Goal: Download file/media

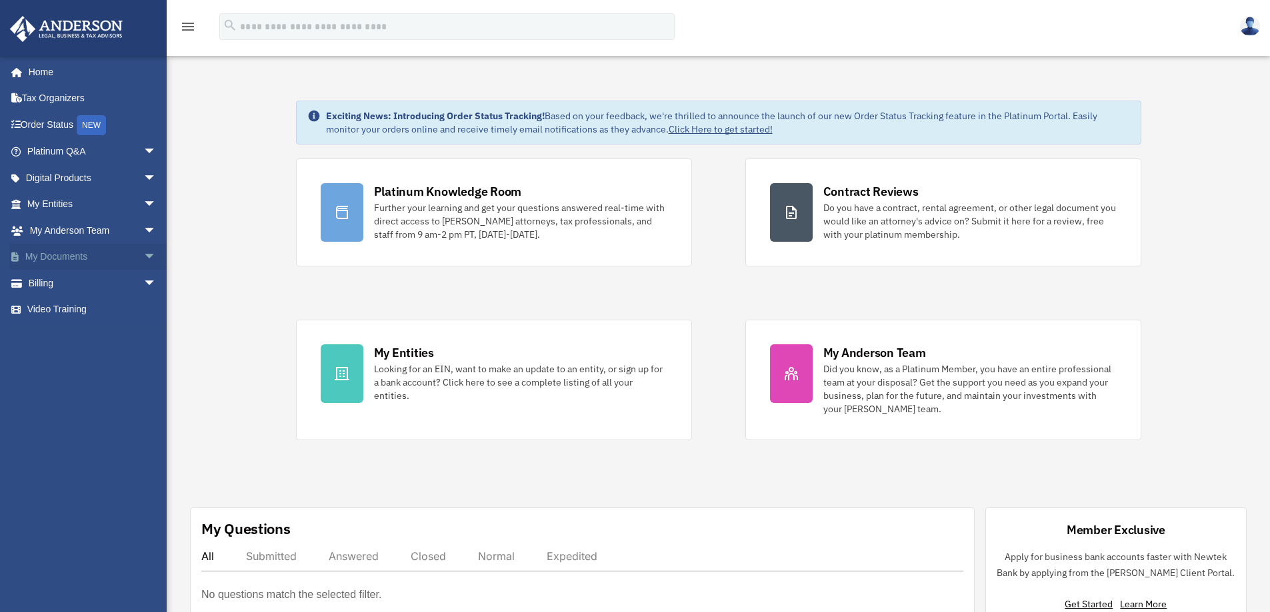
click at [46, 259] on link "My Documents arrow_drop_down" at bounding box center [92, 257] width 167 height 27
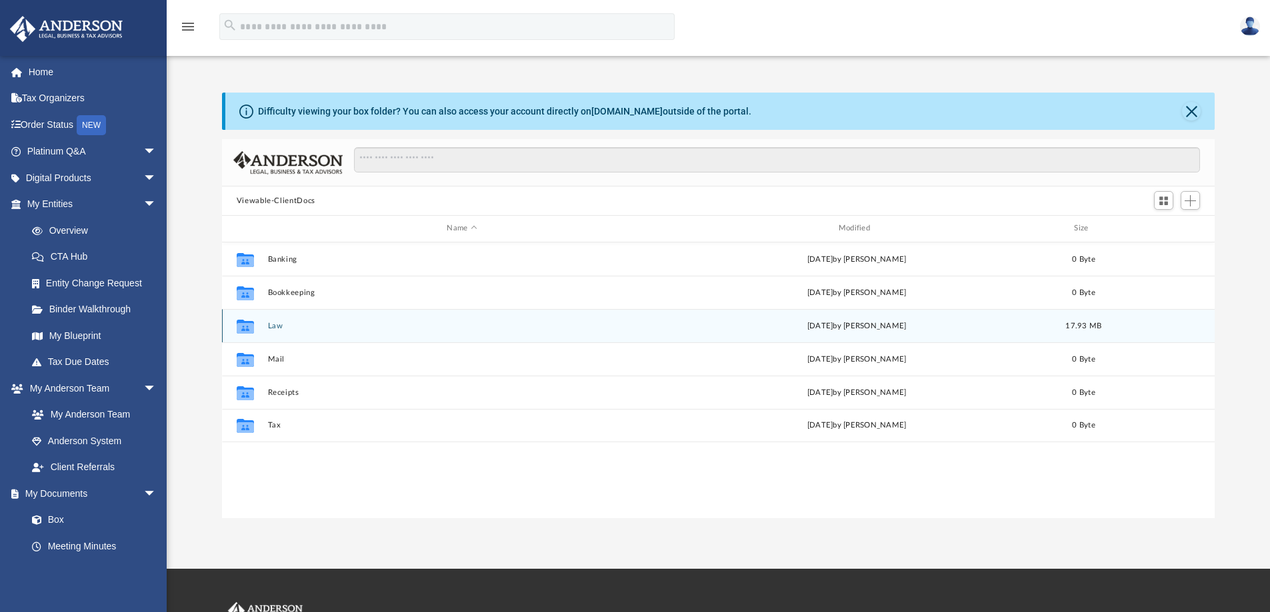
scroll to position [293, 982]
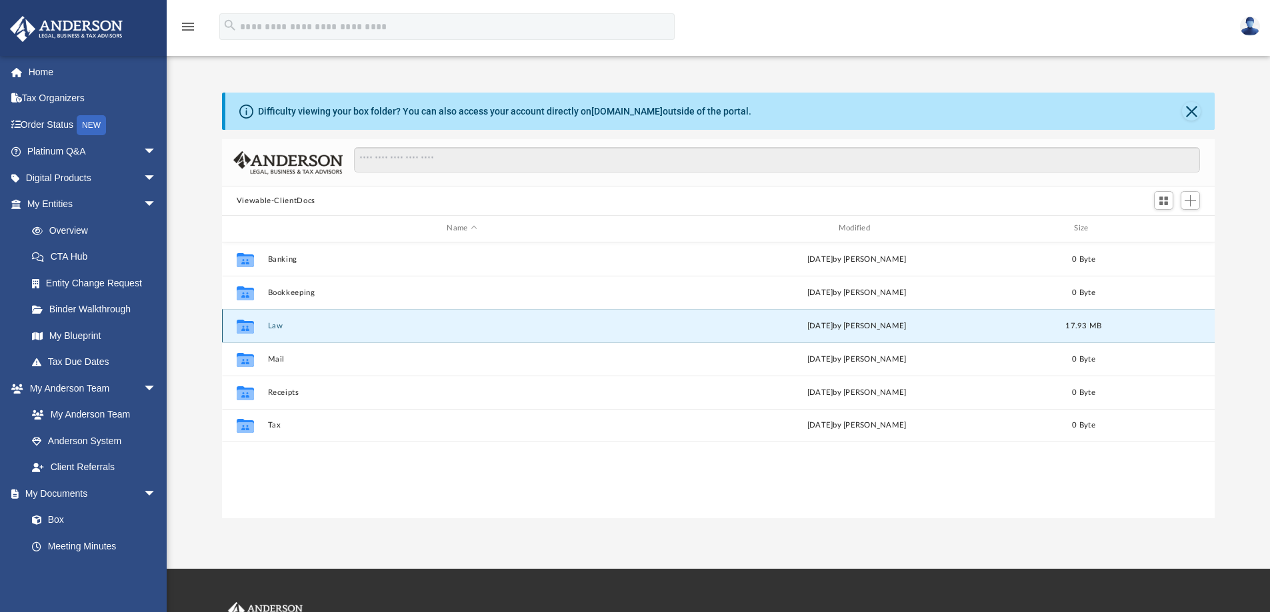
click at [290, 327] on button "Law" at bounding box center [461, 326] width 389 height 9
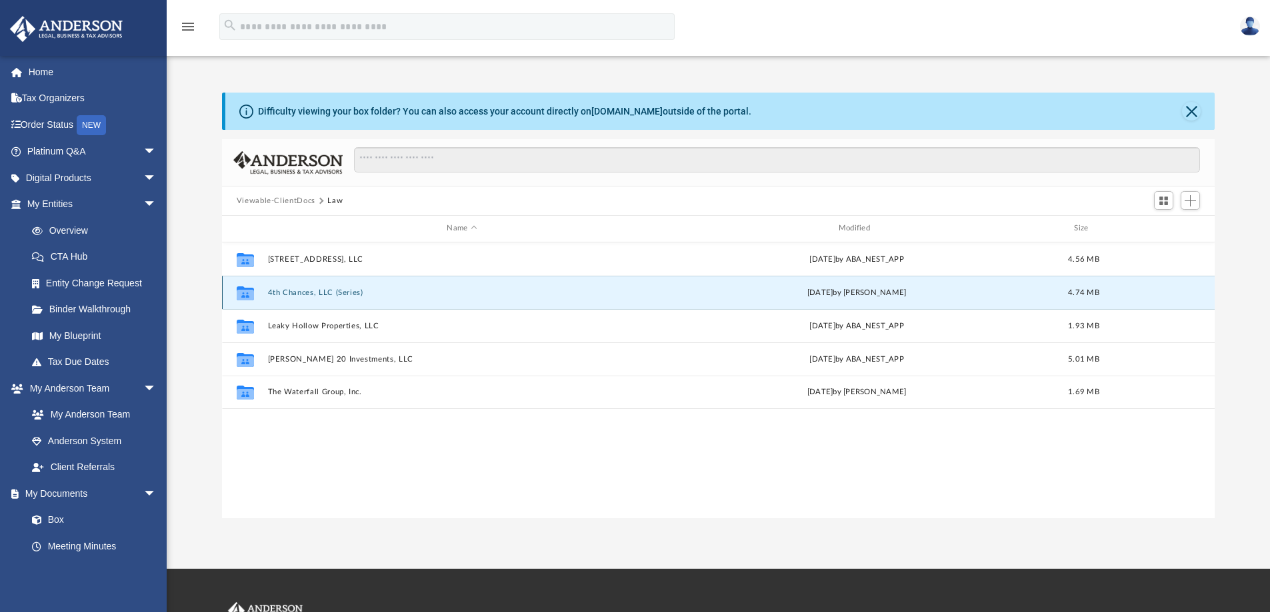
click at [321, 293] on button "4th Chances, LLC (Series)" at bounding box center [461, 293] width 389 height 9
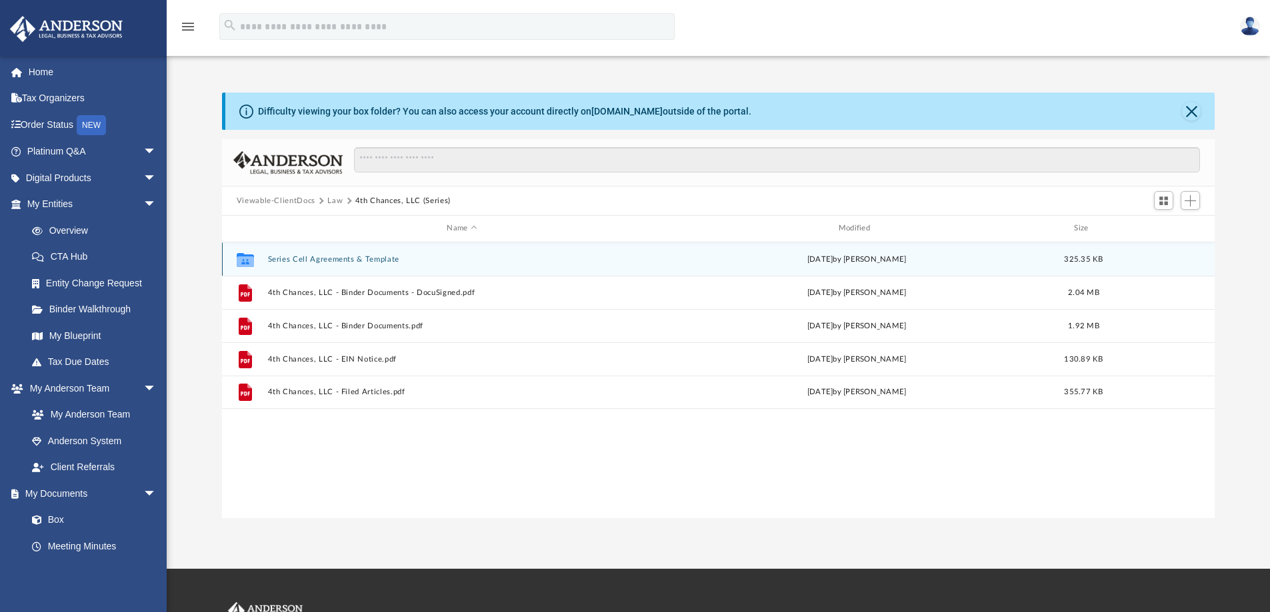
click at [327, 255] on button "Series Cell Agreements & Template" at bounding box center [461, 259] width 389 height 9
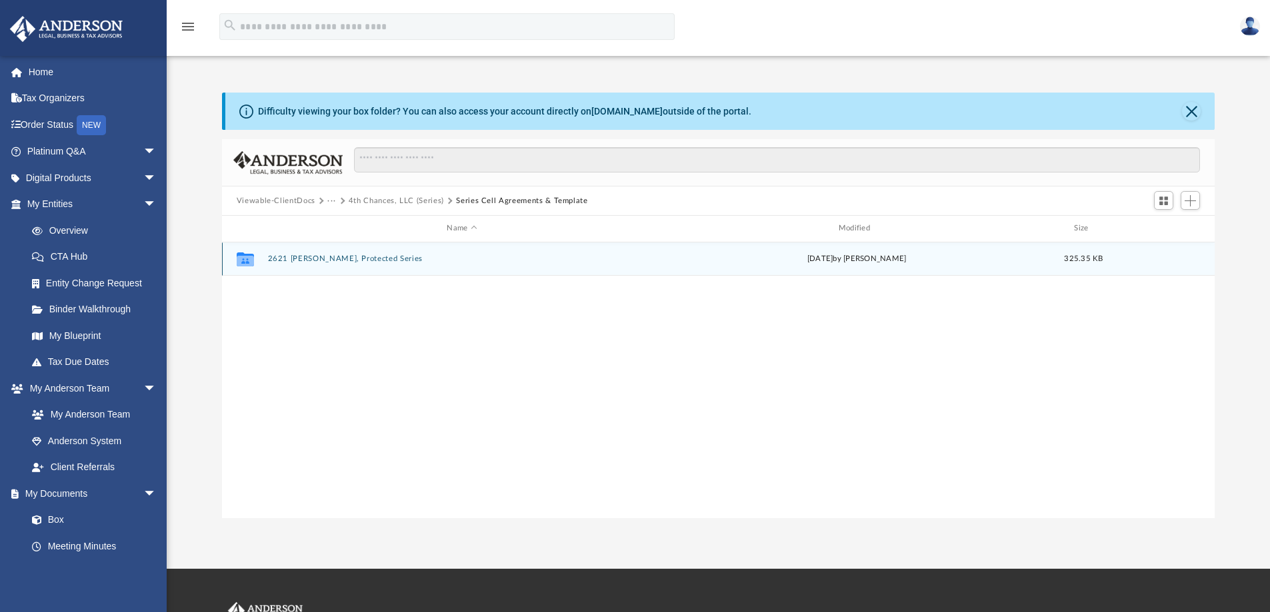
click at [337, 253] on div "Collaborated Folder 2621 [PERSON_NAME], Protected Series [DATE] by [PERSON_NAME…" at bounding box center [718, 259] width 993 height 33
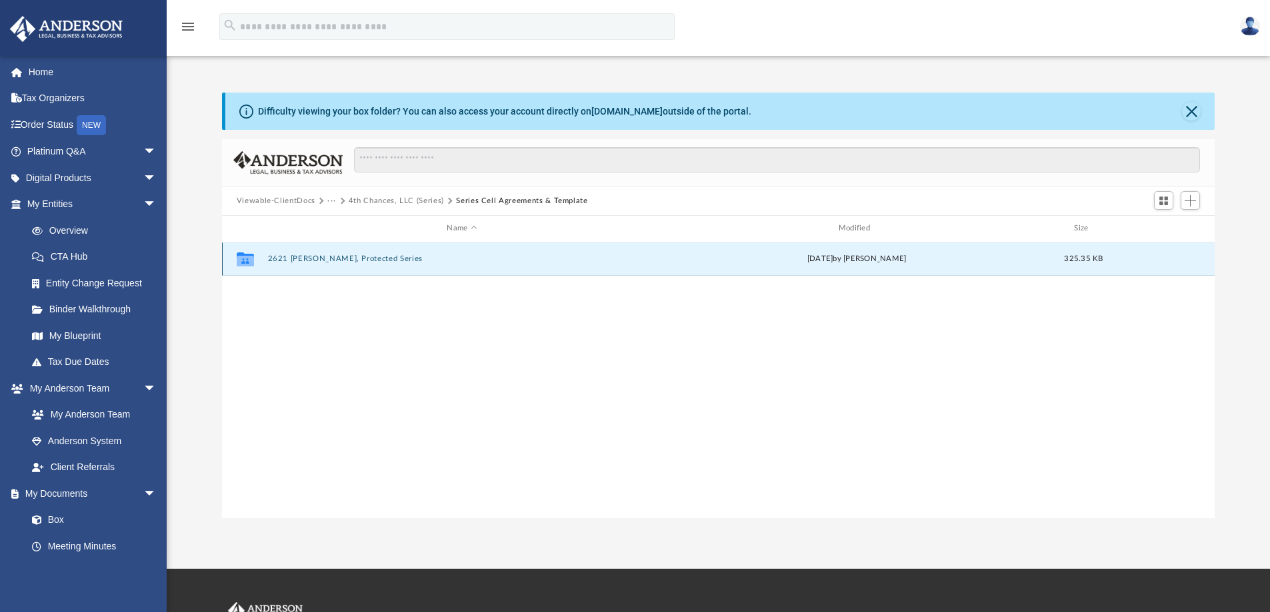
click at [337, 261] on button "2621 [PERSON_NAME], Protected Series" at bounding box center [461, 259] width 389 height 9
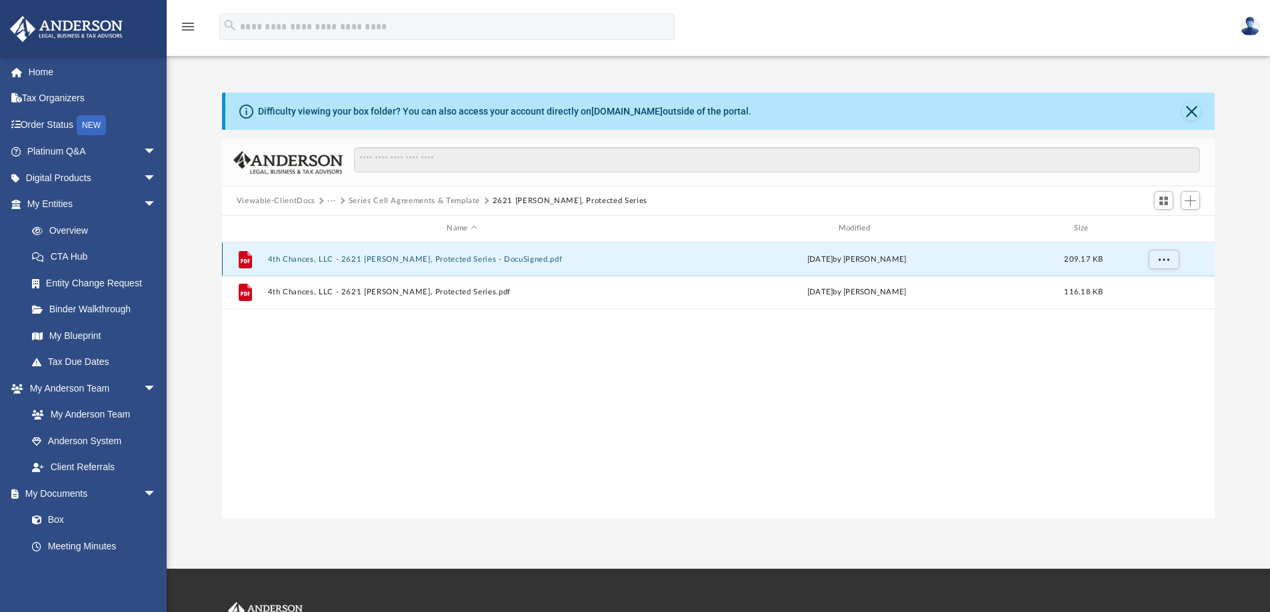
click at [514, 258] on button "4th Chances, LLC - 2621 [PERSON_NAME], Protected Series - DocuSigned.pdf" at bounding box center [461, 259] width 389 height 9
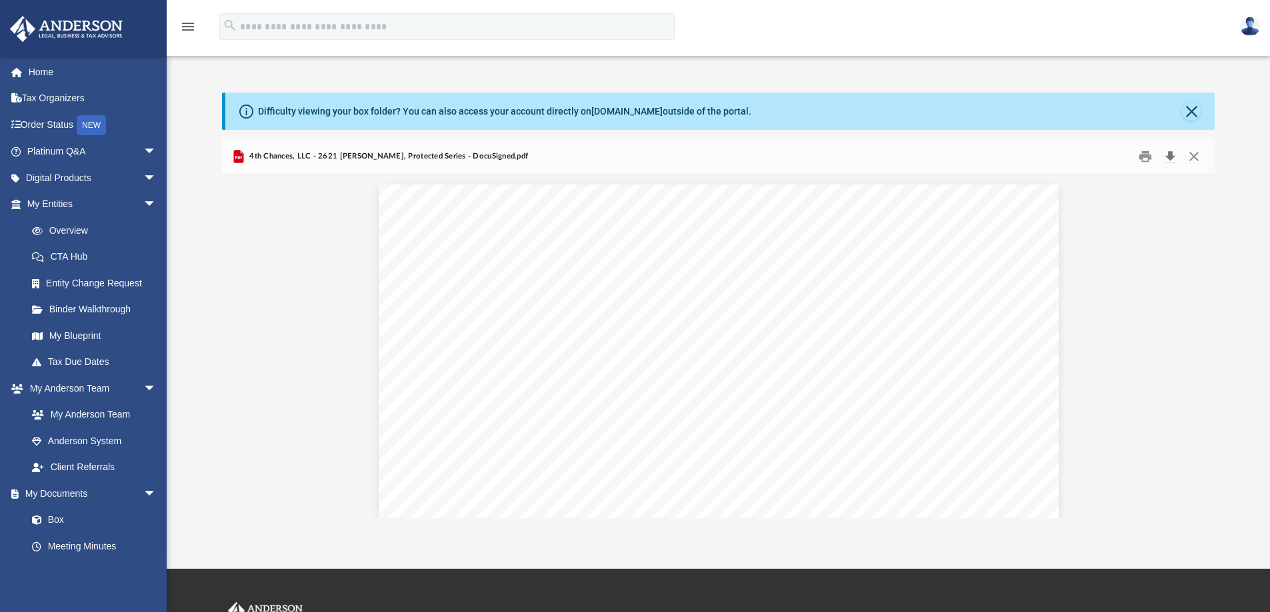
click at [1170, 153] on button "Download" at bounding box center [1170, 157] width 24 height 21
